Goal: Task Accomplishment & Management: Manage account settings

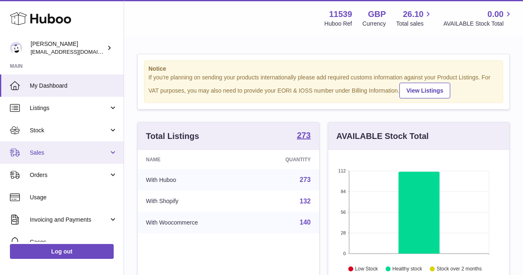
scroll to position [129, 181]
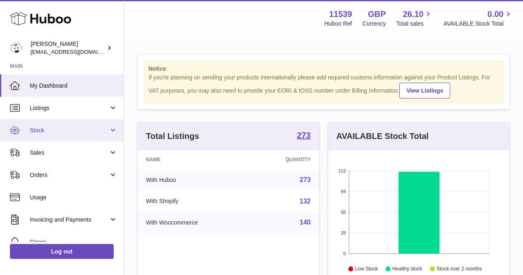
click at [64, 134] on link "Stock" at bounding box center [62, 130] width 124 height 22
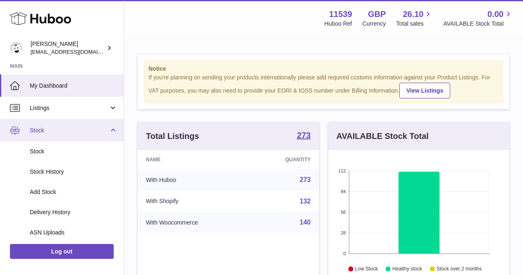
click at [60, 135] on link "Stock" at bounding box center [62, 130] width 124 height 22
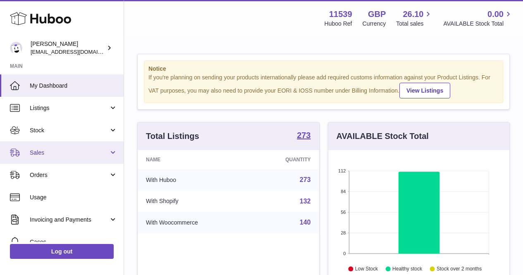
click at [62, 155] on span "Sales" at bounding box center [69, 153] width 79 height 8
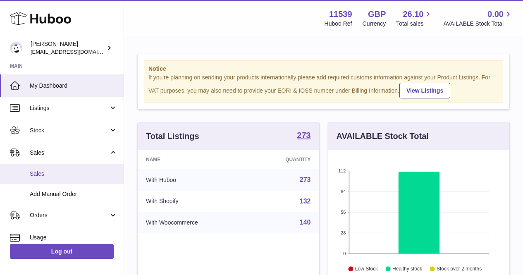
click at [63, 173] on span "Sales" at bounding box center [74, 174] width 88 height 8
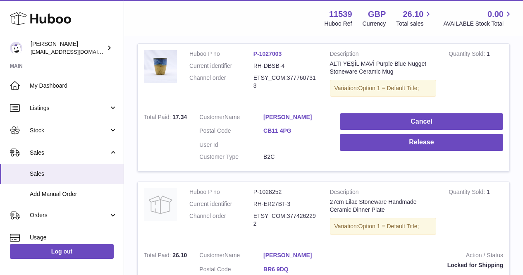
scroll to position [207, 0]
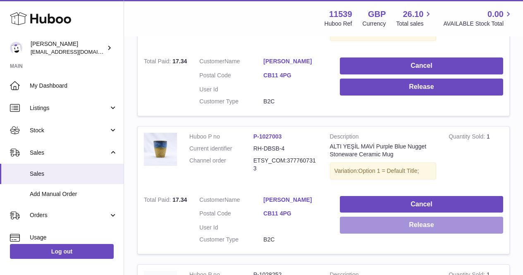
click at [353, 233] on button "Release" at bounding box center [421, 225] width 163 height 17
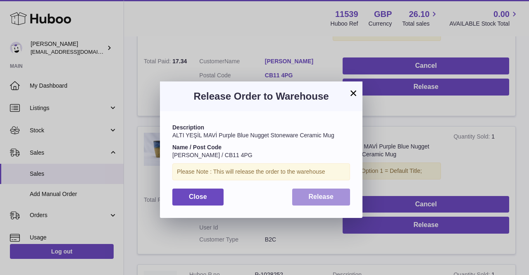
click at [319, 199] on span "Release" at bounding box center [321, 196] width 25 height 7
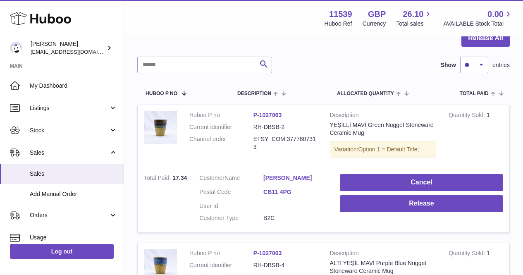
scroll to position [83, 0]
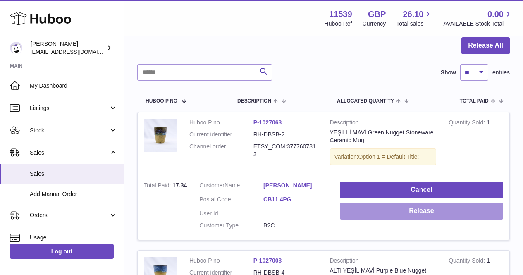
click at [346, 212] on button "Release" at bounding box center [421, 211] width 163 height 17
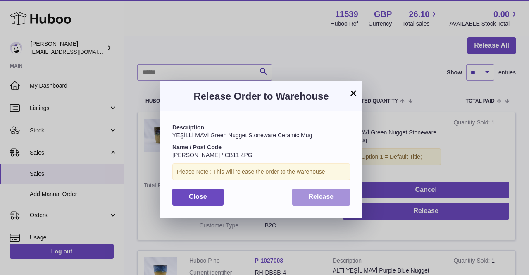
click at [331, 199] on span "Release" at bounding box center [321, 196] width 25 height 7
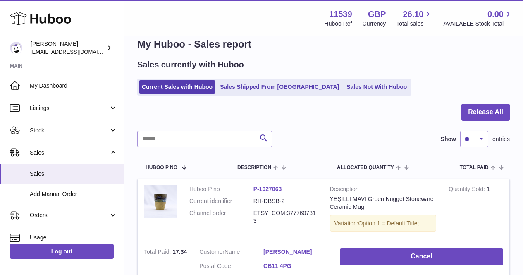
scroll to position [0, 0]
